Goal: Understand process/instructions: Learn how to perform a task or action

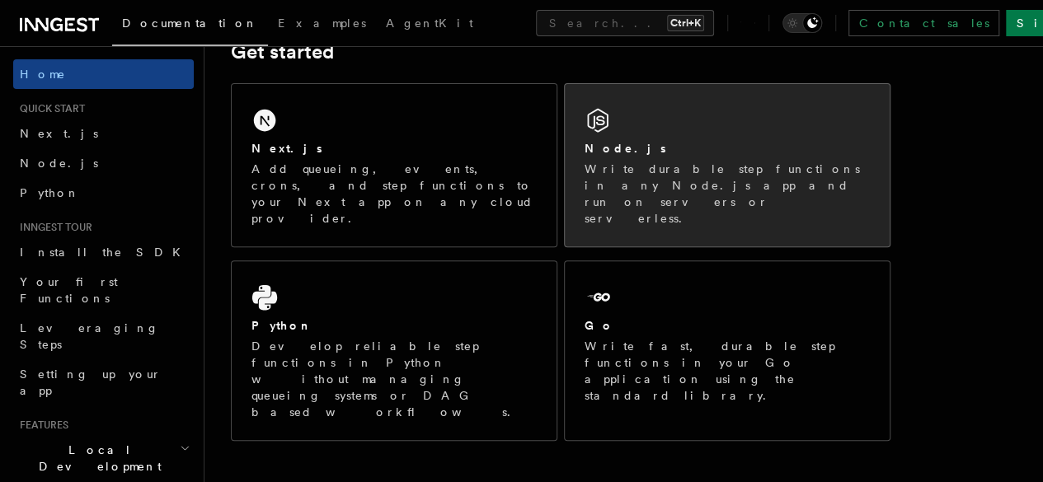
scroll to position [264, 0]
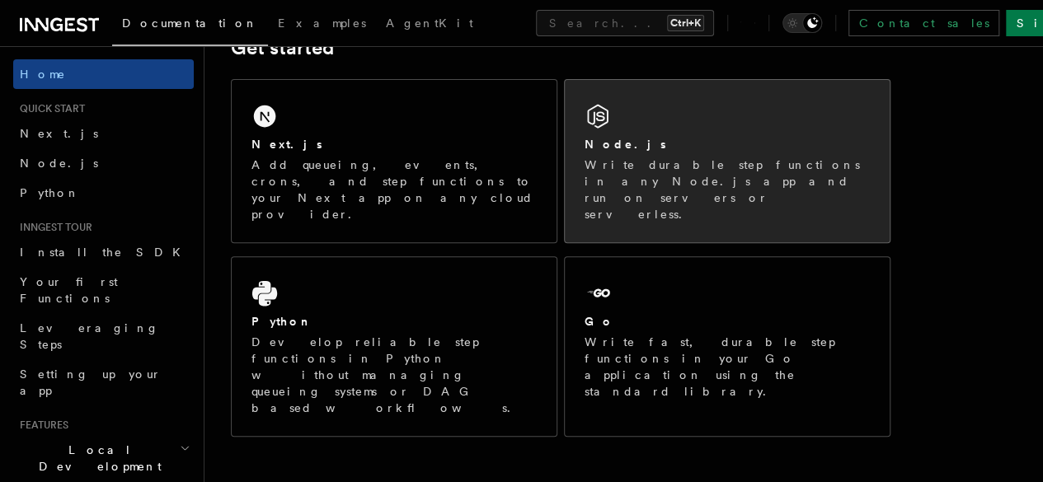
click at [673, 156] on div "Node.js Write durable step functions in any Node.js app and run on servers or s…" at bounding box center [727, 161] width 325 height 162
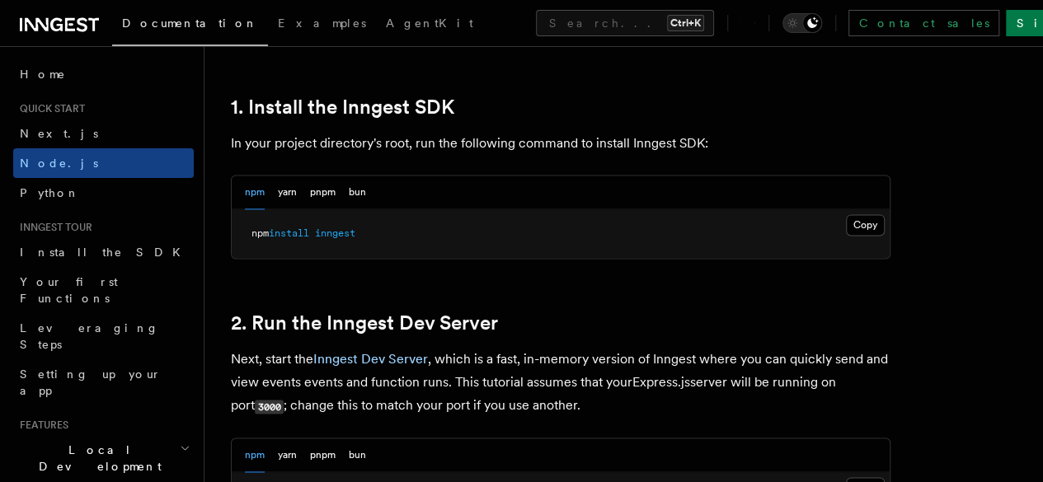
scroll to position [1088, 0]
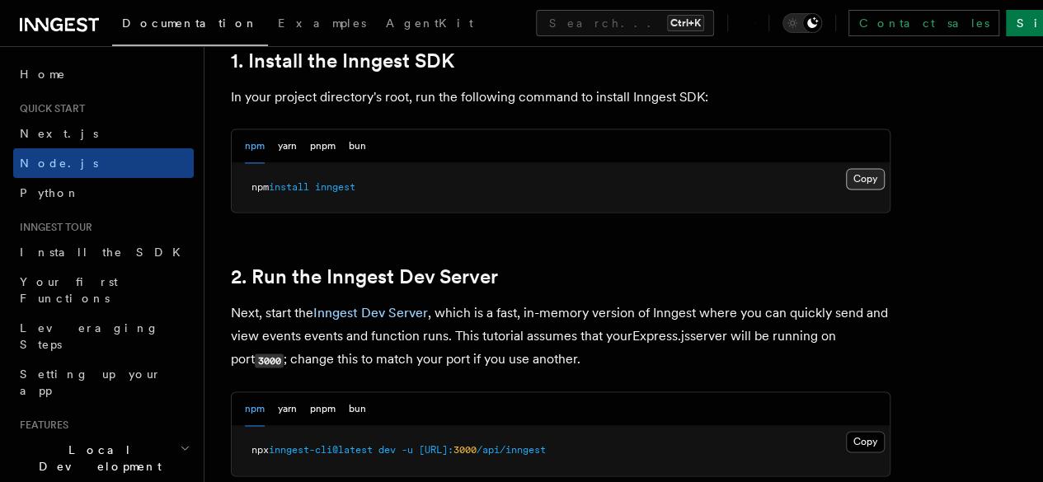
click at [846, 190] on button "Copy Copied" at bounding box center [865, 178] width 39 height 21
click at [455, 72] on h2 "1. Install the Inngest SDK" at bounding box center [561, 60] width 660 height 23
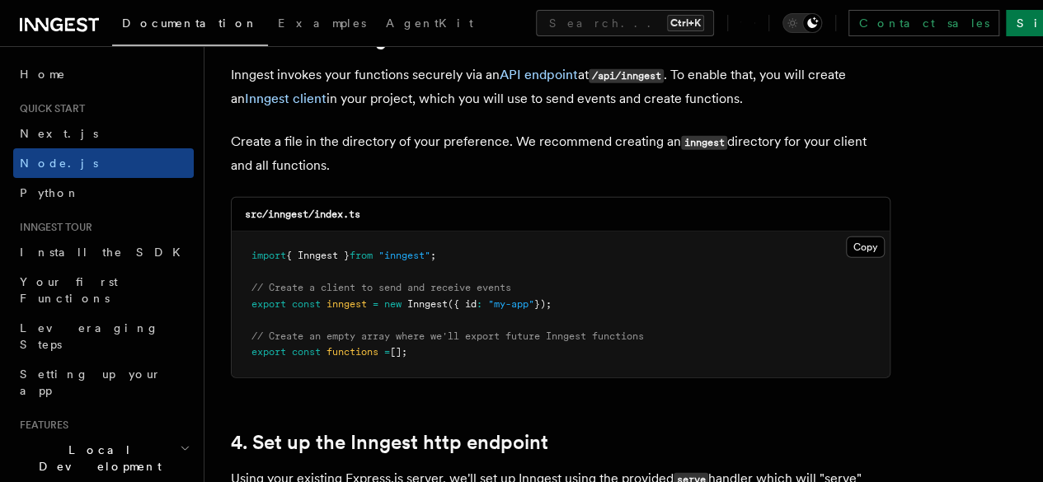
scroll to position [2210, 0]
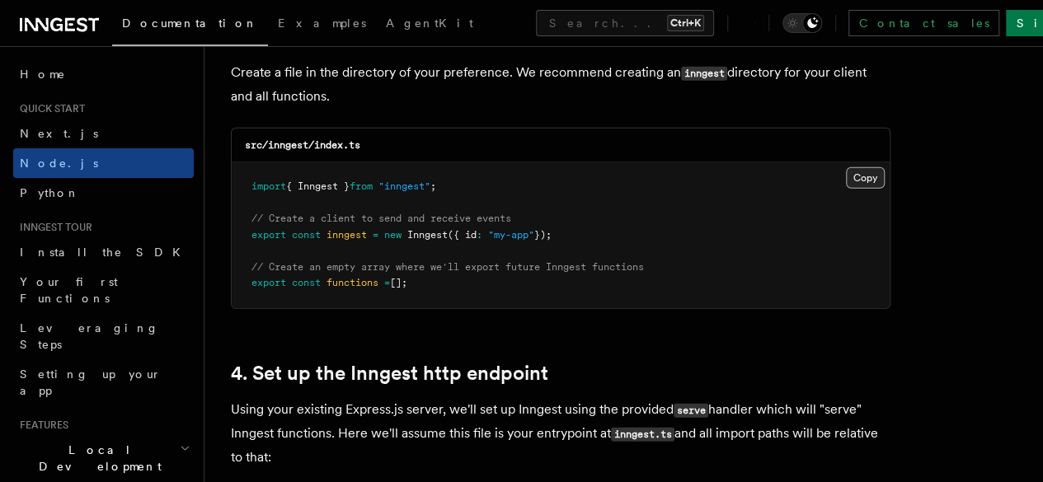
click at [846, 167] on button "Copy Copied" at bounding box center [865, 177] width 39 height 21
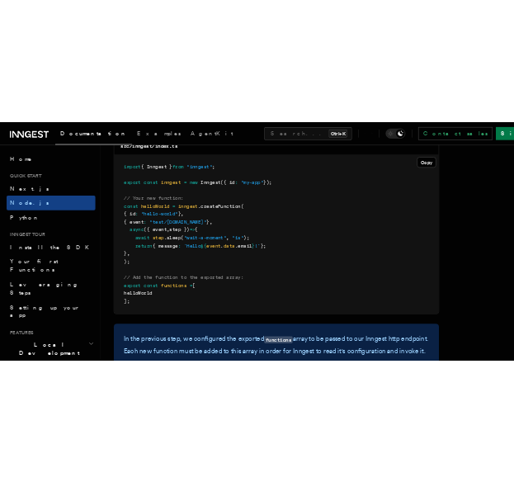
scroll to position [3364, 0]
